Goal: Task Accomplishment & Management: Use online tool/utility

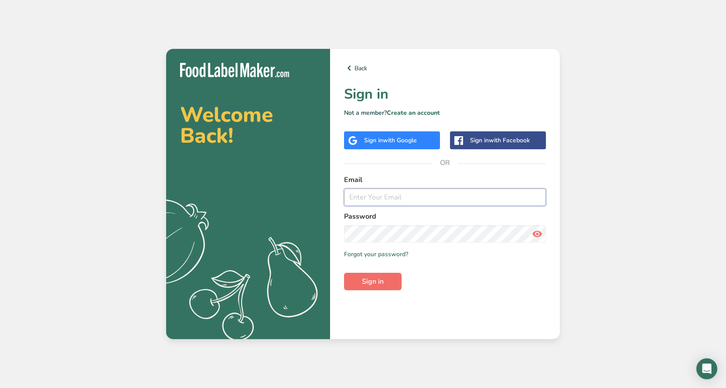
type input "[EMAIL_ADDRESS][DOMAIN_NAME]"
click at [376, 280] on span "Sign in" at bounding box center [373, 281] width 22 height 10
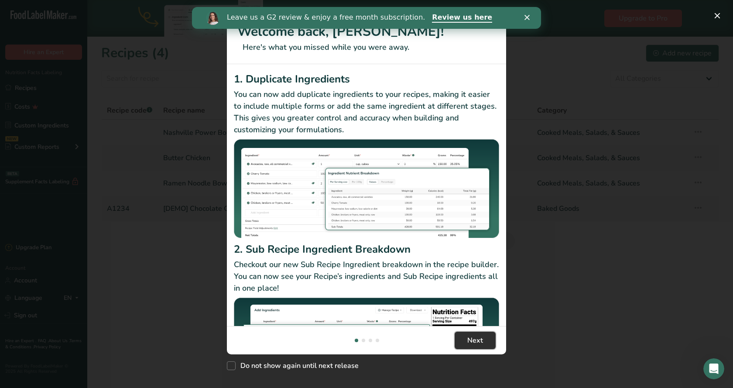
click at [475, 340] on span "Next" at bounding box center [475, 340] width 16 height 10
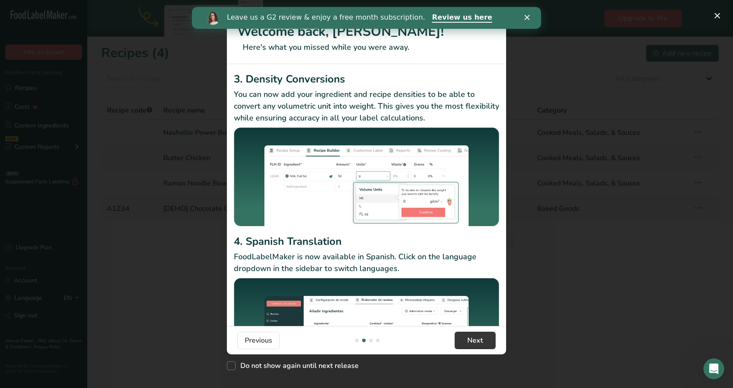
click at [527, 19] on icon "Close" at bounding box center [526, 17] width 5 height 5
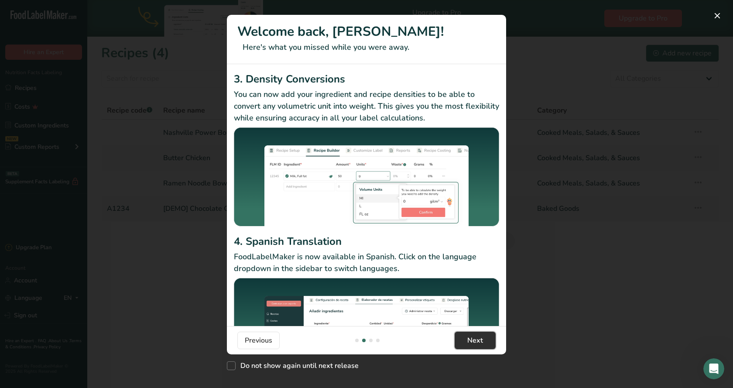
click at [490, 341] on button "Next" at bounding box center [474, 339] width 41 height 17
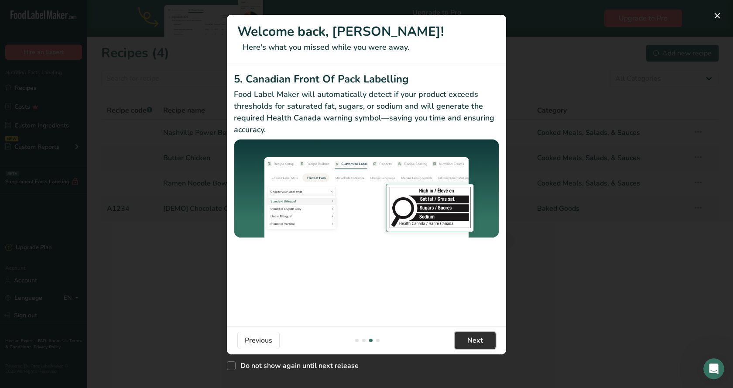
click at [487, 342] on button "Next" at bounding box center [474, 339] width 41 height 17
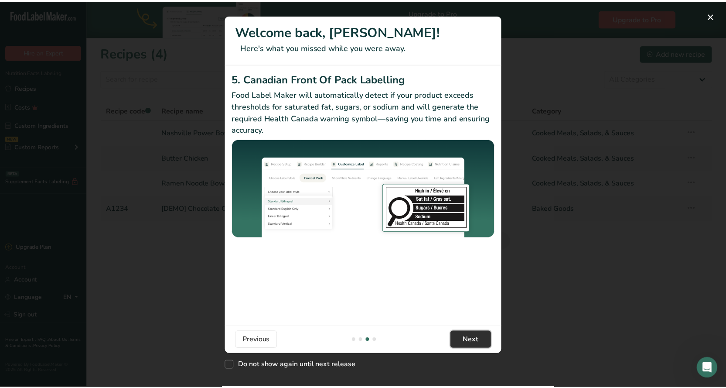
scroll to position [0, 837]
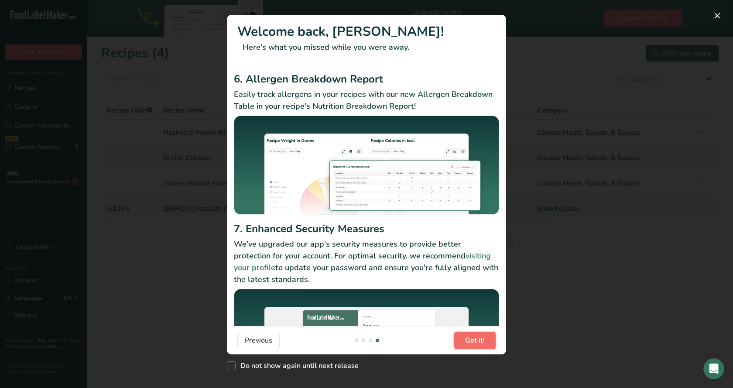
click at [487, 342] on button "Got it!" at bounding box center [474, 339] width 41 height 17
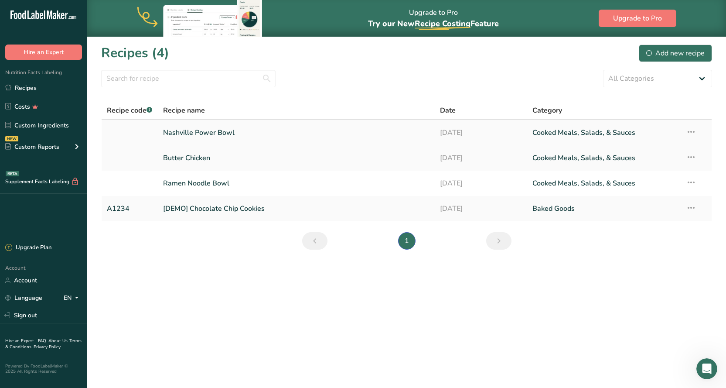
click at [193, 131] on link "Nashville Power Bowl" at bounding box center [296, 132] width 266 height 18
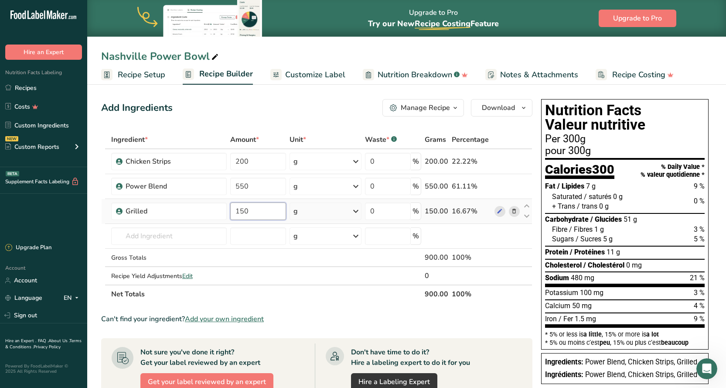
drag, startPoint x: 251, startPoint y: 210, endPoint x: 232, endPoint y: 210, distance: 18.8
click at [232, 210] on input "150" at bounding box center [258, 210] width 56 height 17
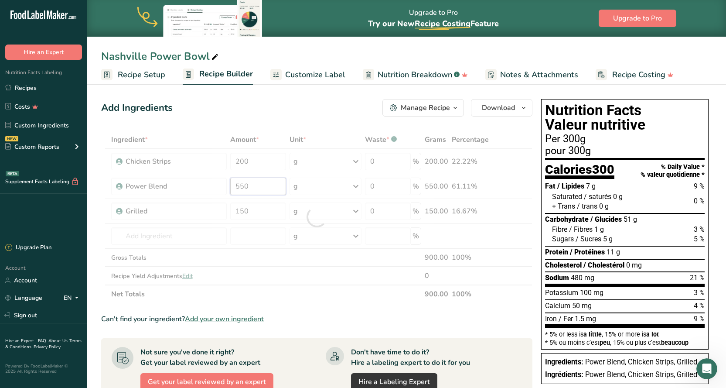
drag, startPoint x: 251, startPoint y: 186, endPoint x: 221, endPoint y: 186, distance: 30.1
click at [221, 186] on div "Ingredient * Amount * Unit * Waste * .a-a{fill:#347362;}.b-a{fill:#fff;} Grams …" at bounding box center [316, 216] width 431 height 173
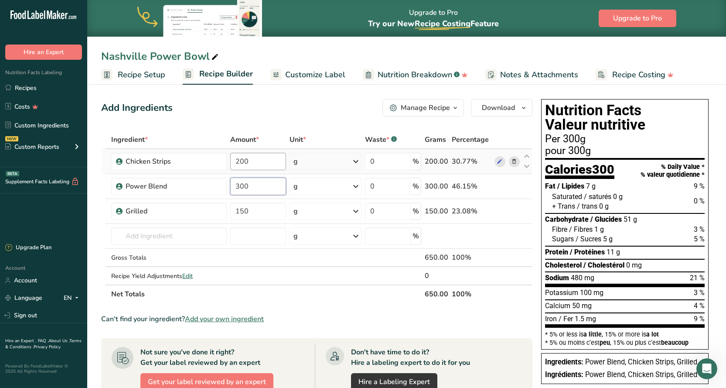
type input "300"
click at [246, 160] on div "Ingredient * Amount * Unit * Waste * .a-a{fill:#347362;}.b-a{fill:#fff;} Grams …" at bounding box center [316, 216] width 431 height 173
type input "225"
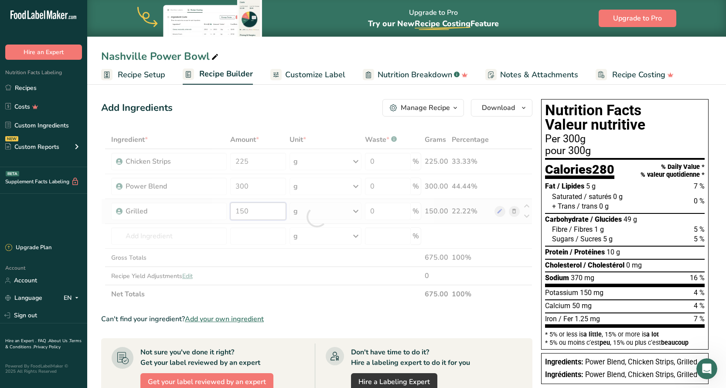
click at [247, 211] on div "Ingredient * Amount * Unit * Waste * .a-a{fill:#347362;}.b-a{fill:#fff;} Grams …" at bounding box center [316, 216] width 431 height 173
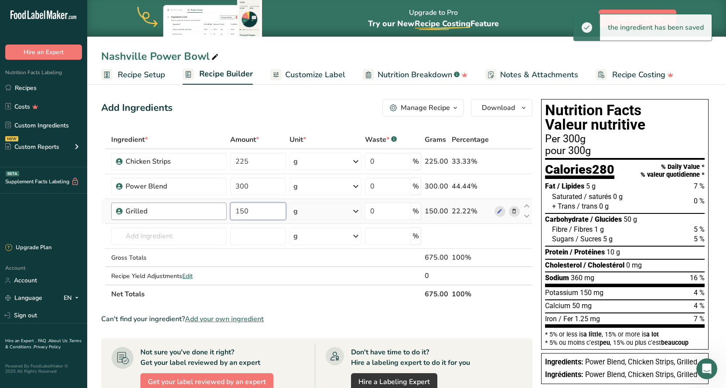
drag, startPoint x: 246, startPoint y: 212, endPoint x: 224, endPoint y: 211, distance: 22.3
click at [224, 211] on tr "Grilled 150 g Weight Units g kg mg See more Volume Units l Volume units require…" at bounding box center [317, 211] width 430 height 25
type input "200"
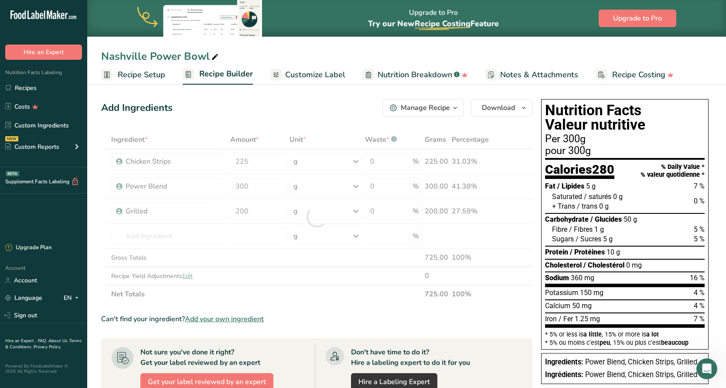
click at [300, 302] on div "Ingredient * Amount * Unit * Waste * .a-a{fill:#347362;}.b-a{fill:#fff;} Grams …" at bounding box center [316, 216] width 431 height 173
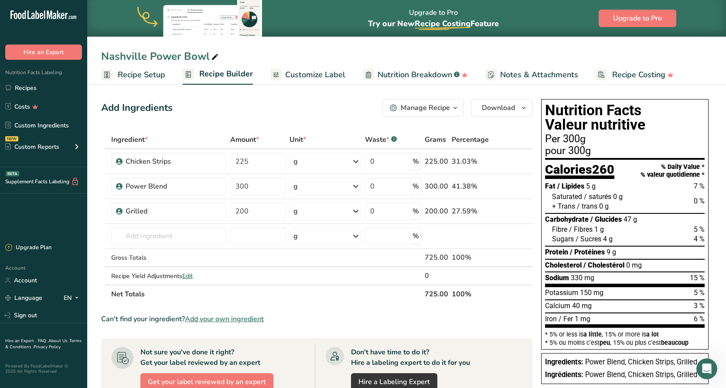
drag, startPoint x: 540, startPoint y: 91, endPoint x: 654, endPoint y: 93, distance: 113.4
click at [654, 93] on section "Add Ingredients Manage Recipe Delete Recipe Duplicate Recipe Scale Recipe Save …" at bounding box center [406, 347] width 639 height 530
click at [386, 71] on span "Nutrition Breakdown" at bounding box center [415, 75] width 75 height 12
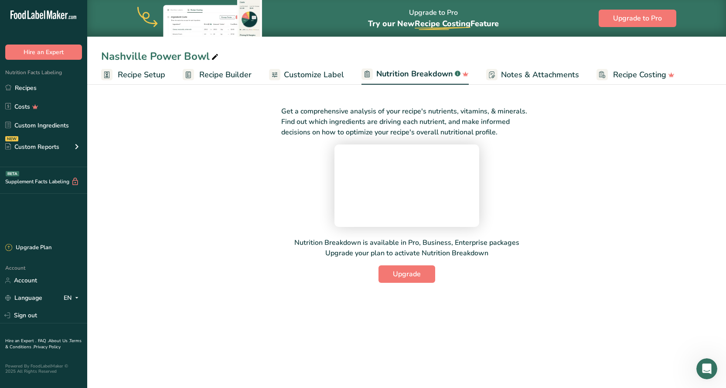
click at [314, 76] on span "Customize Label" at bounding box center [314, 75] width 60 height 12
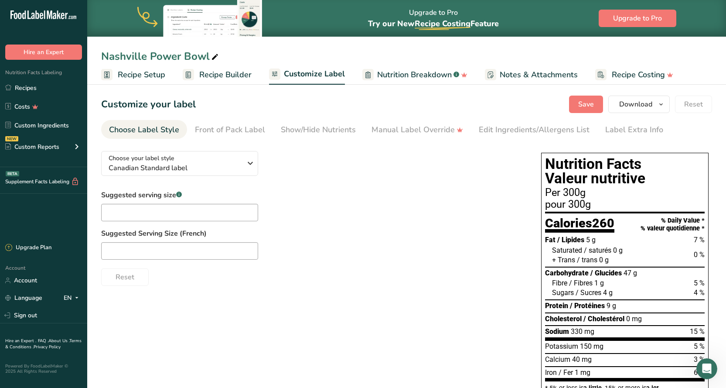
click at [225, 75] on span "Recipe Builder" at bounding box center [225, 75] width 52 height 12
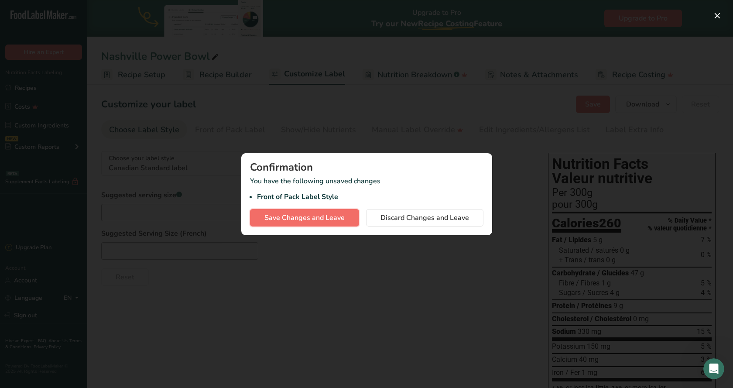
click at [323, 214] on span "Save Changes and Leave" at bounding box center [304, 217] width 80 height 10
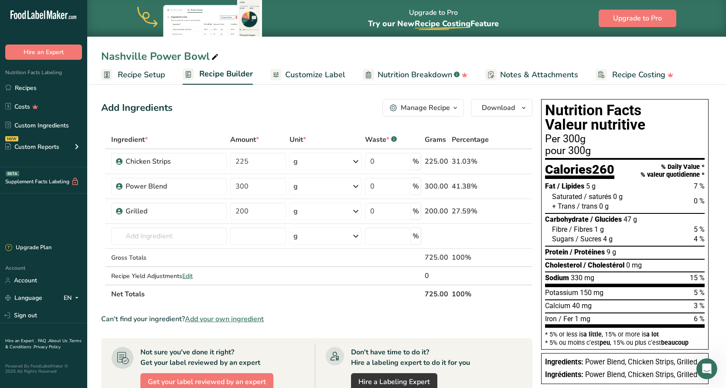
click at [148, 74] on span "Recipe Setup" at bounding box center [142, 75] width 48 height 12
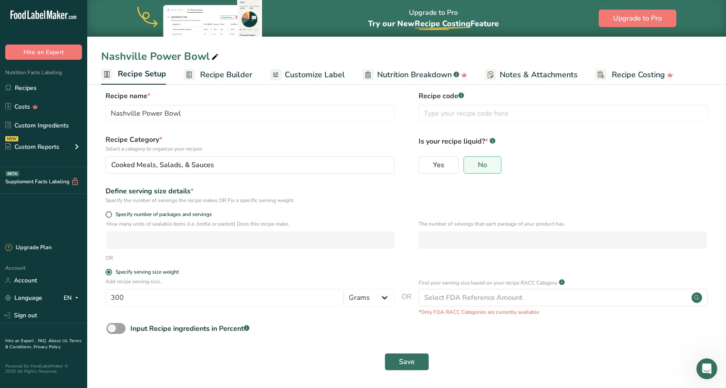
scroll to position [10, 0]
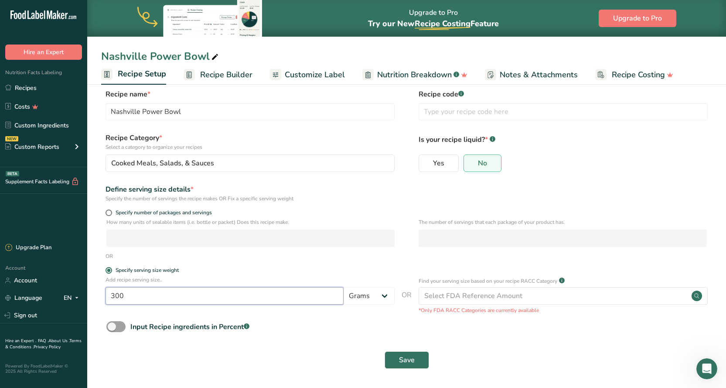
drag, startPoint x: 129, startPoint y: 295, endPoint x: 98, endPoint y: 295, distance: 31.4
click at [98, 295] on section "Recipe name * Nashville Power Bowl Recipe code .a-a{fill:#347362;}.b-a{fill:#ff…" at bounding box center [406, 230] width 639 height 316
type input "242"
click at [334, 269] on label "Specify serving size weight" at bounding box center [250, 270] width 289 height 7
click at [111, 269] on input "Specify serving size weight" at bounding box center [109, 270] width 6 height 6
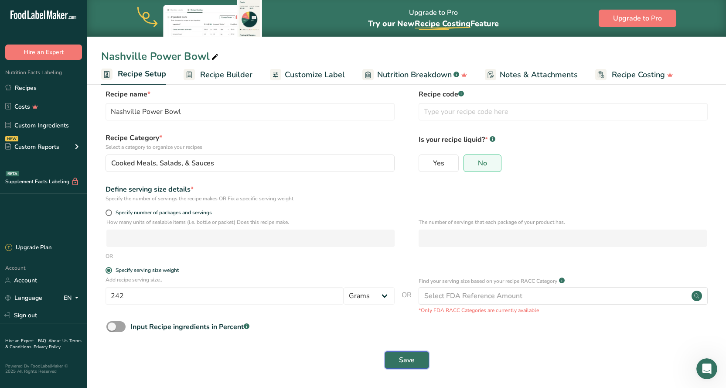
click at [402, 354] on button "Save" at bounding box center [407, 359] width 44 height 17
